Goal: Find contact information: Find contact information

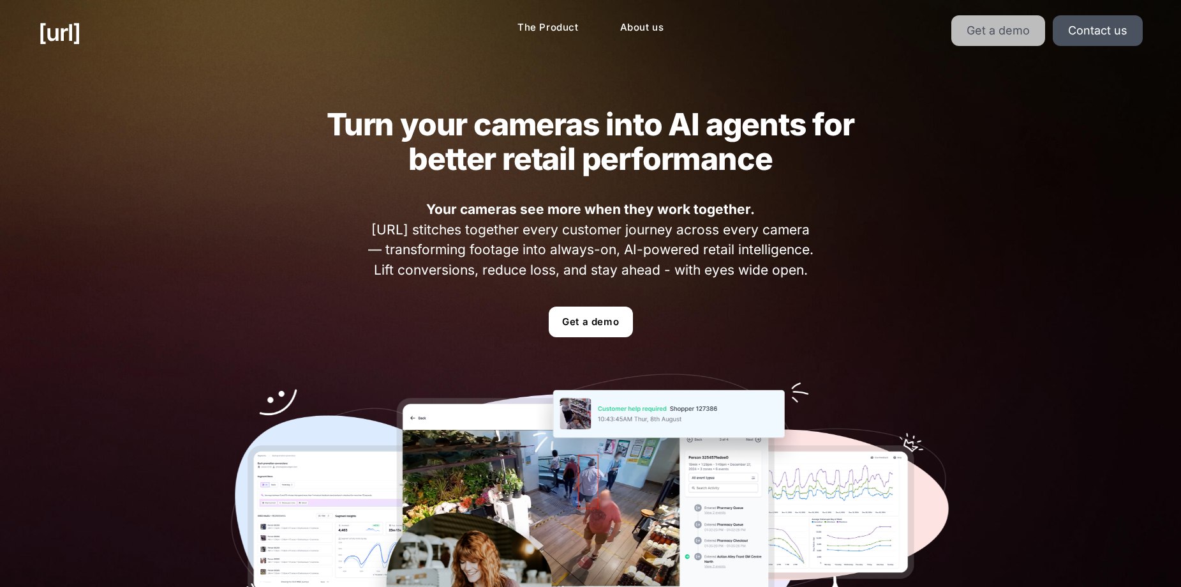
click at [996, 31] on link "Get a demo" at bounding box center [999, 30] width 94 height 31
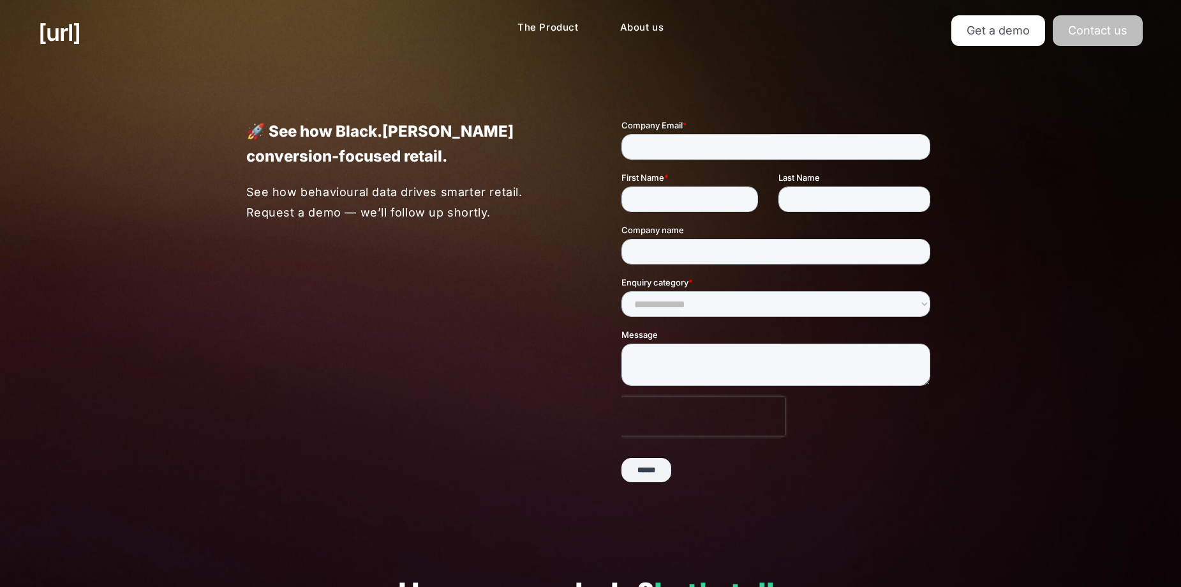
click at [1110, 30] on link "Contact us" at bounding box center [1098, 30] width 90 height 31
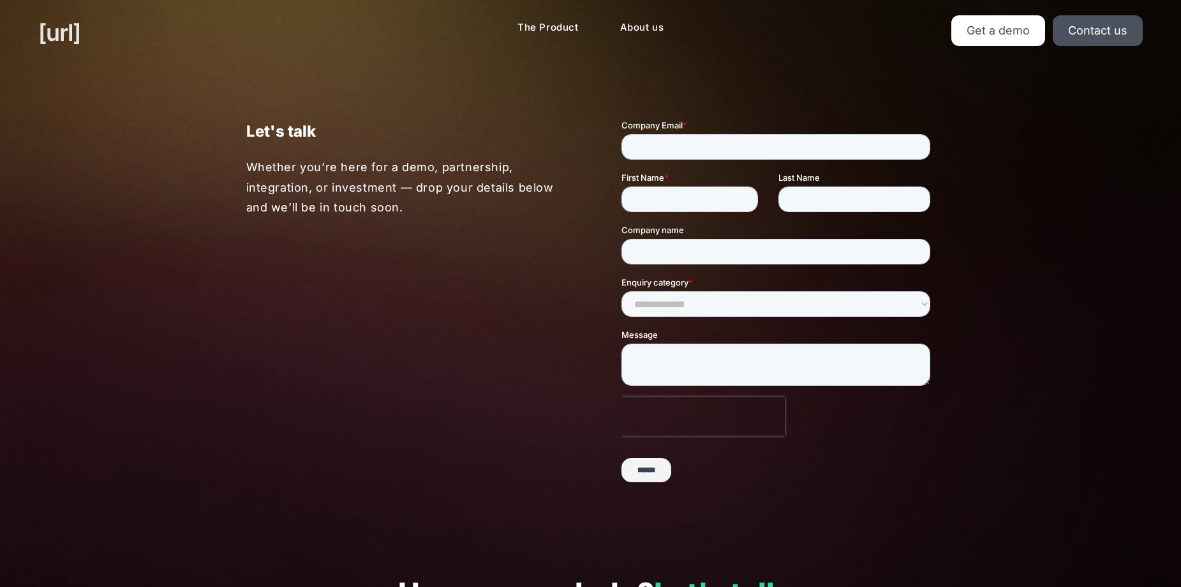
click at [63, 48] on link "[URL]" at bounding box center [59, 32] width 42 height 34
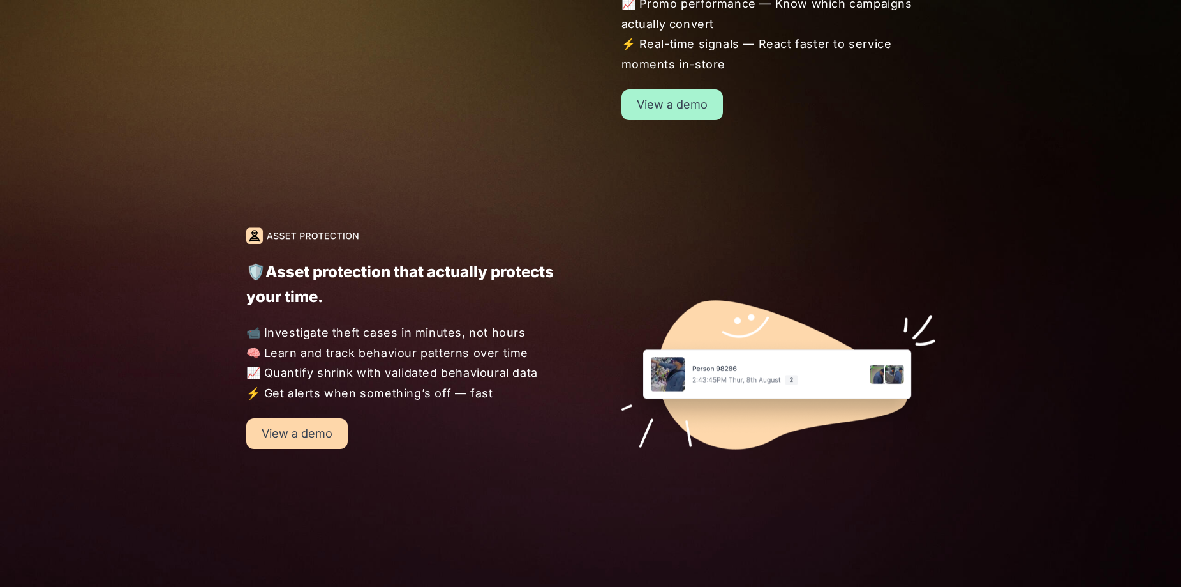
scroll to position [1447, 0]
